Goal: Obtain resource: Download file/media

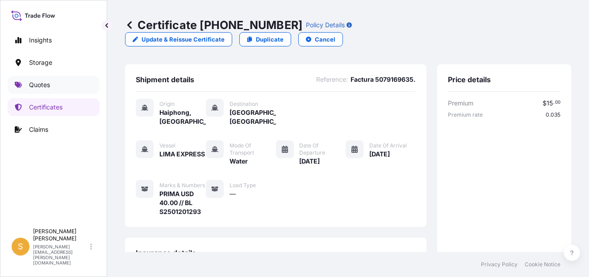
scroll to position [307, 0]
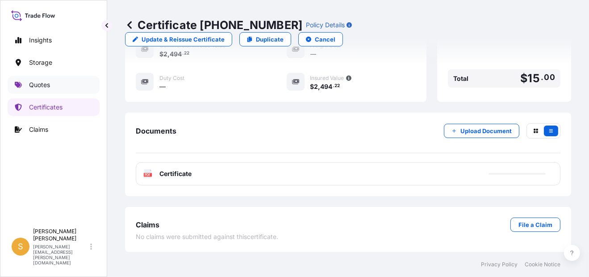
click at [55, 86] on link "Quotes" at bounding box center [54, 85] width 92 height 18
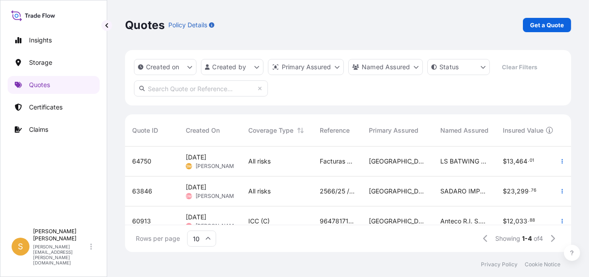
click at [150, 160] on span "64750" at bounding box center [141, 161] width 19 height 9
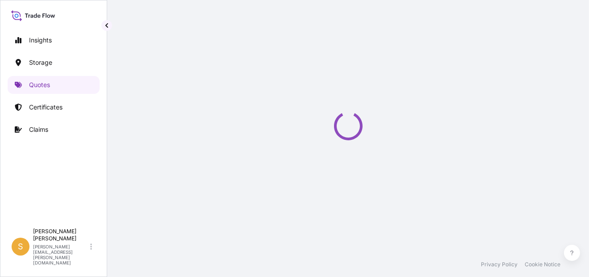
select select "Water"
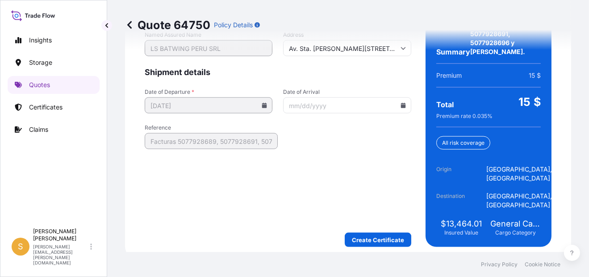
scroll to position [1503, 0]
click at [394, 104] on input "Date of Arrival" at bounding box center [347, 105] width 128 height 16
click at [401, 107] on icon at bounding box center [403, 104] width 5 height 5
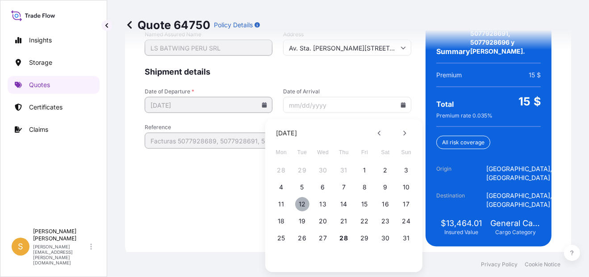
click at [307, 204] on button "12" at bounding box center [302, 204] width 14 height 14
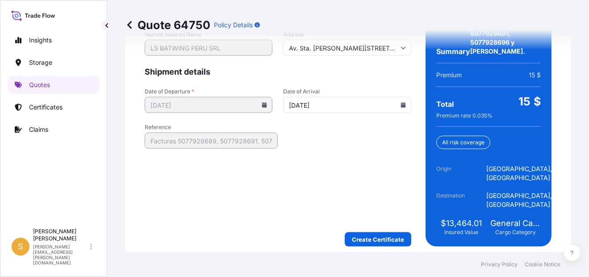
click at [404, 104] on input "[DATE]" at bounding box center [347, 105] width 128 height 16
click at [401, 105] on icon at bounding box center [403, 104] width 5 height 5
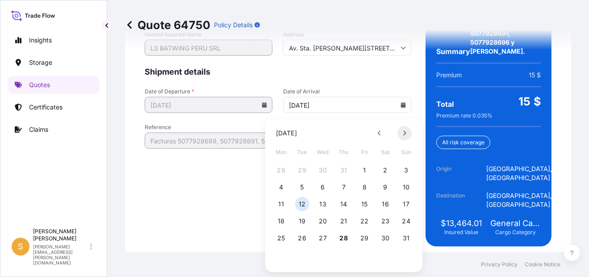
click at [405, 132] on icon at bounding box center [405, 132] width 4 height 5
click at [365, 188] on button "12" at bounding box center [365, 187] width 14 height 14
type input "[DATE]"
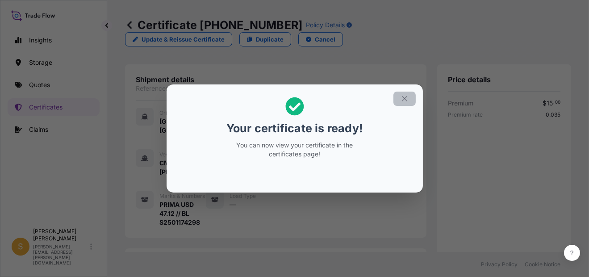
click at [407, 94] on button "button" at bounding box center [404, 99] width 22 height 14
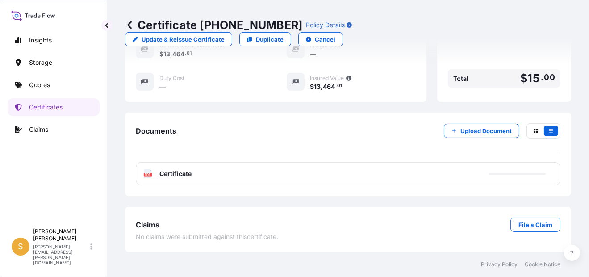
scroll to position [325, 0]
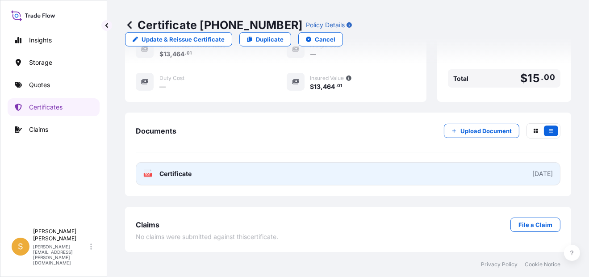
click at [241, 175] on link "PDF Certificate [DATE]" at bounding box center [348, 173] width 425 height 23
